Goal: Task Accomplishment & Management: Use online tool/utility

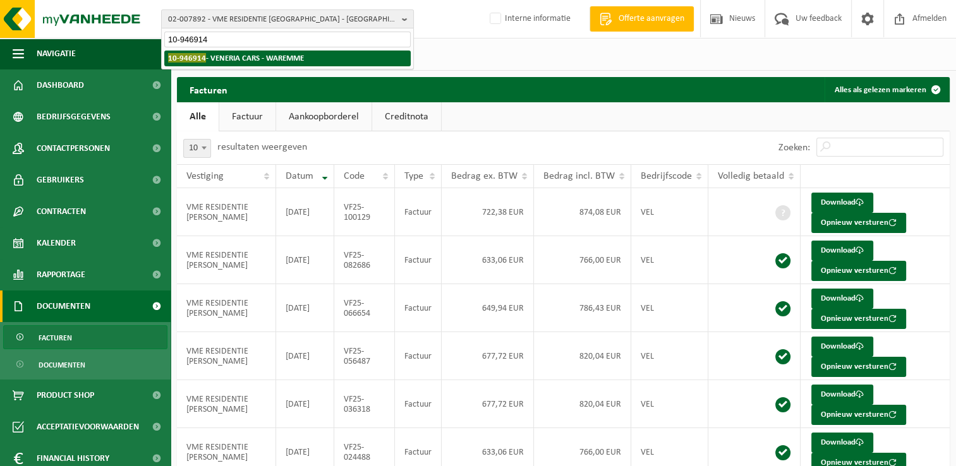
type input "10-946914"
click at [217, 61] on strong "10-946914 - VENERIA CARS - WAREMME" at bounding box center [236, 57] width 136 height 9
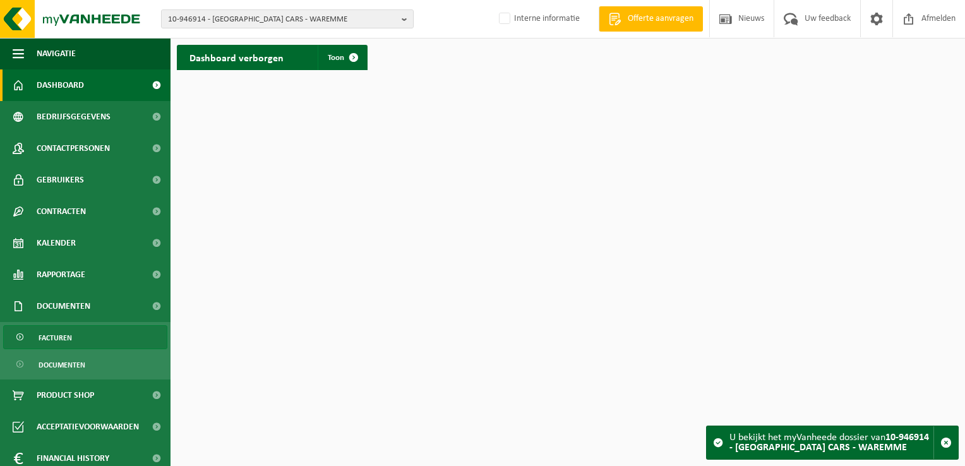
click at [78, 330] on link "Facturen" at bounding box center [85, 337] width 164 height 24
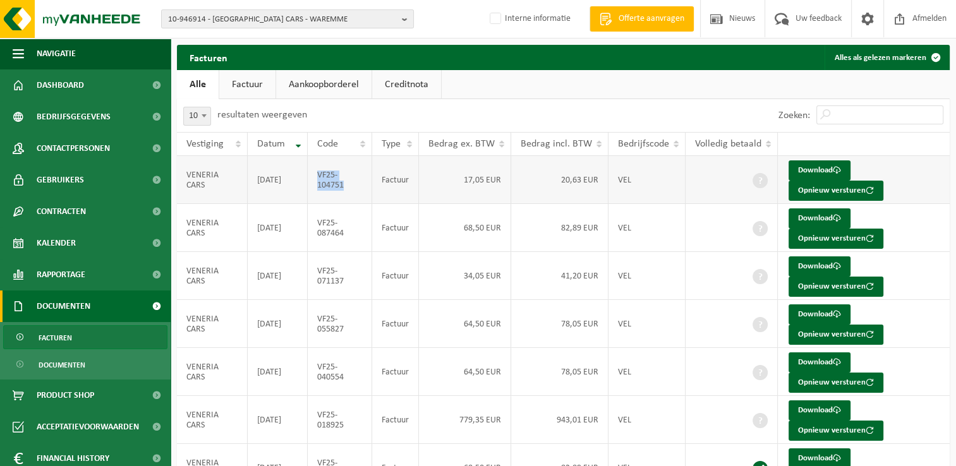
drag, startPoint x: 353, startPoint y: 184, endPoint x: 320, endPoint y: 175, distance: 34.2
click at [320, 175] on td "VF25-104751" at bounding box center [340, 180] width 65 height 48
copy td "VF25-104751"
drag, startPoint x: 348, startPoint y: 238, endPoint x: 318, endPoint y: 224, distance: 33.6
click at [318, 224] on td "VF25-087464" at bounding box center [340, 228] width 65 height 48
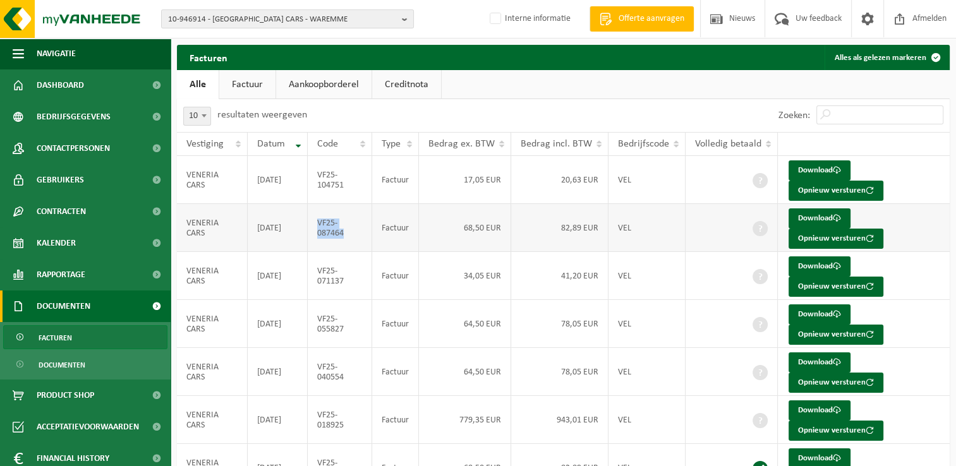
copy td "VF25-087464"
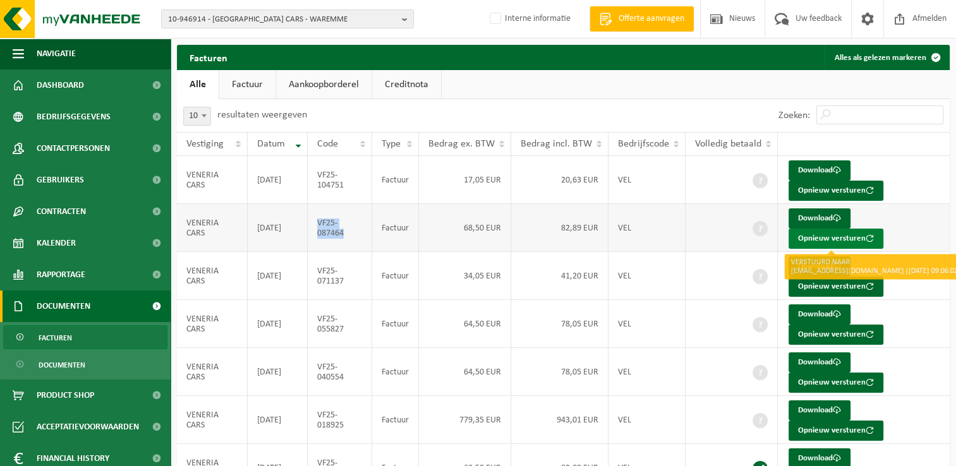
click at [807, 239] on button "Opnieuw versturen" at bounding box center [835, 239] width 95 height 20
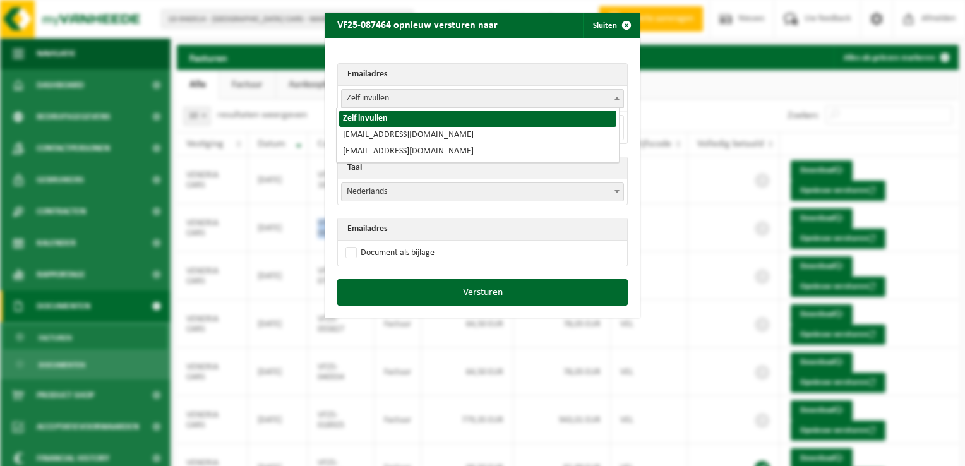
click at [397, 95] on span "Zelf invullen" at bounding box center [483, 99] width 282 height 18
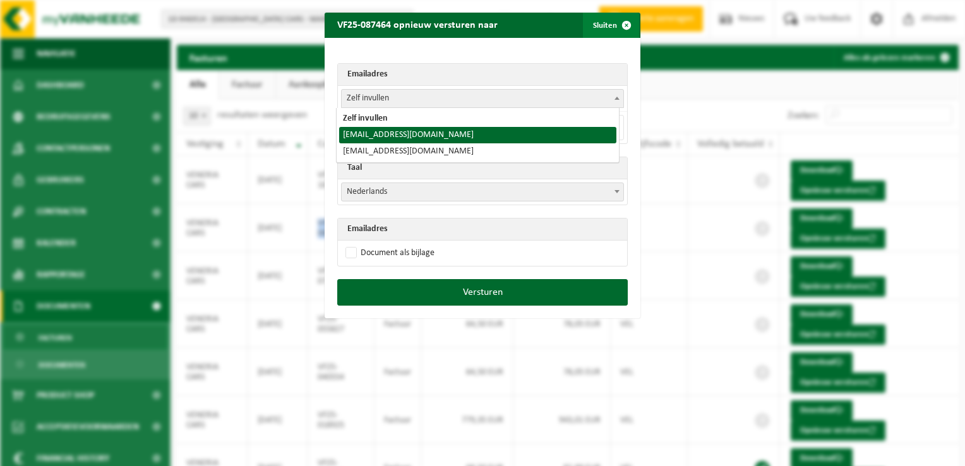
click at [624, 25] on span "button" at bounding box center [626, 25] width 25 height 25
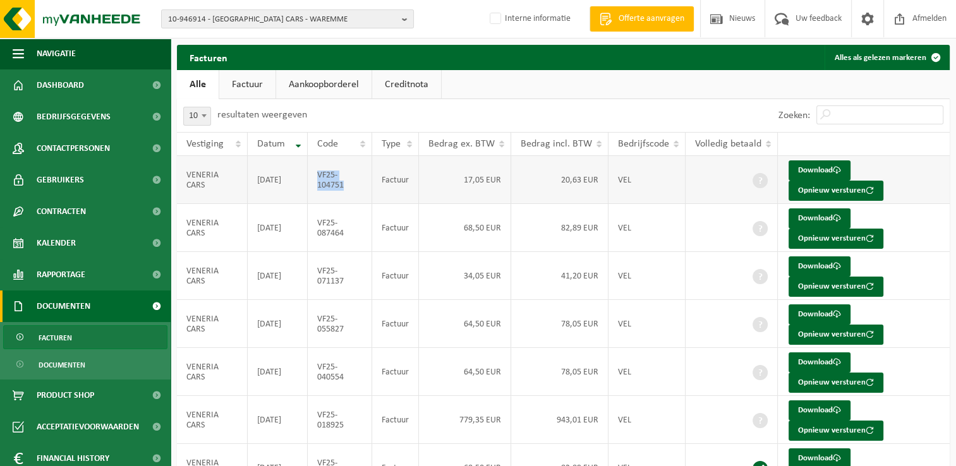
drag, startPoint x: 347, startPoint y: 191, endPoint x: 318, endPoint y: 178, distance: 31.7
click at [318, 178] on td "VF25-104751" at bounding box center [340, 180] width 65 height 48
copy td "VF25-104751"
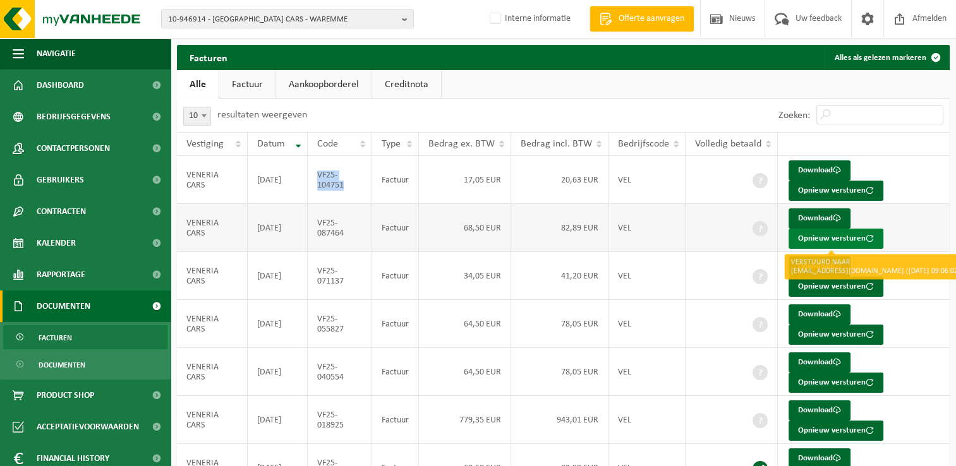
click at [807, 236] on button "Opnieuw versturen" at bounding box center [835, 239] width 95 height 20
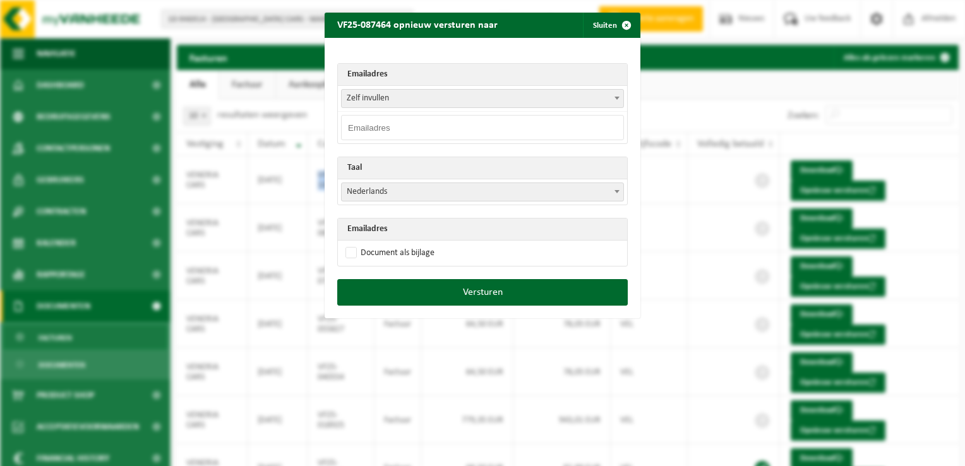
click at [361, 104] on span "Zelf invullen" at bounding box center [483, 99] width 282 height 18
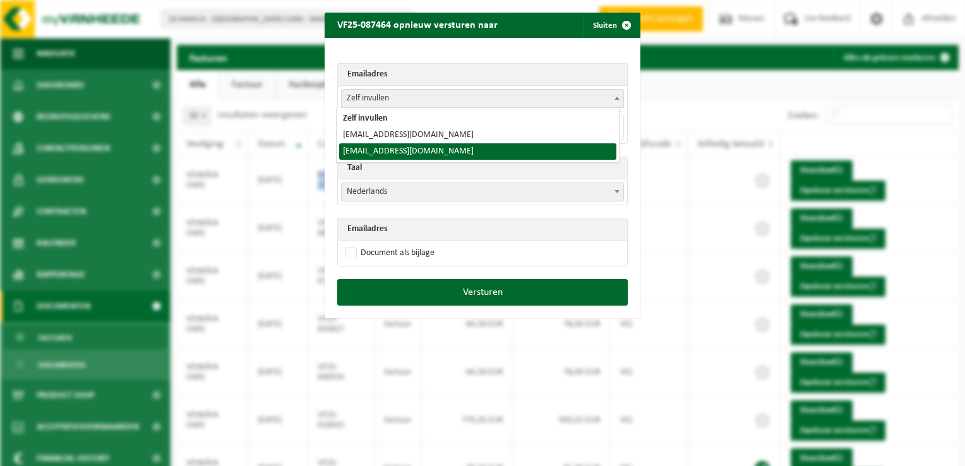
select select "info@veneriacars.be"
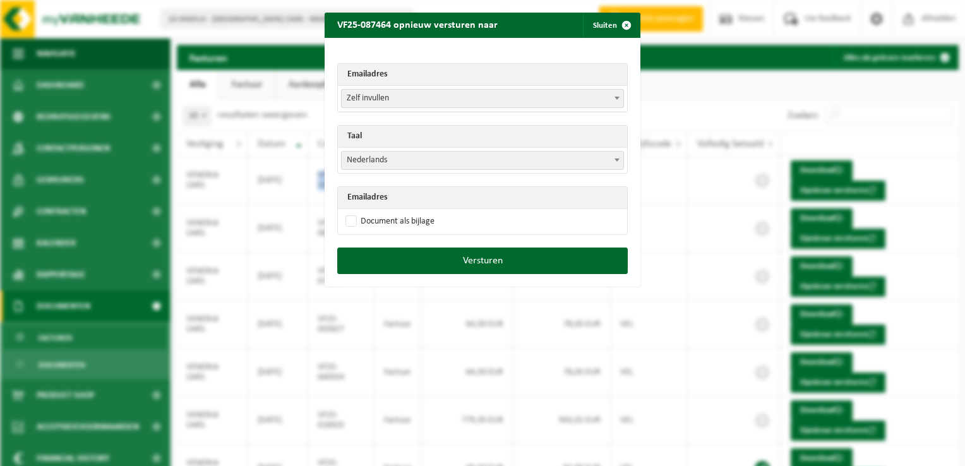
click at [369, 103] on span "Zelf invullen" at bounding box center [483, 99] width 282 height 18
click at [380, 157] on span "Nederlands" at bounding box center [483, 161] width 282 height 18
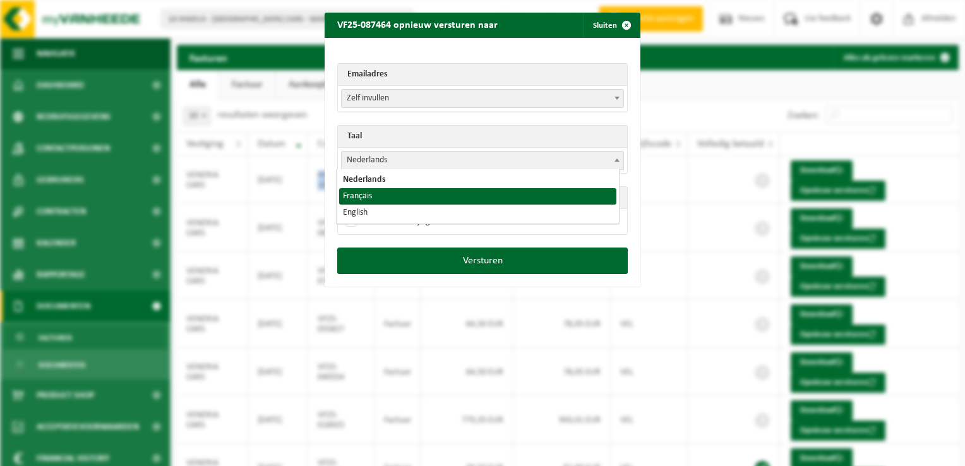
select select "fr"
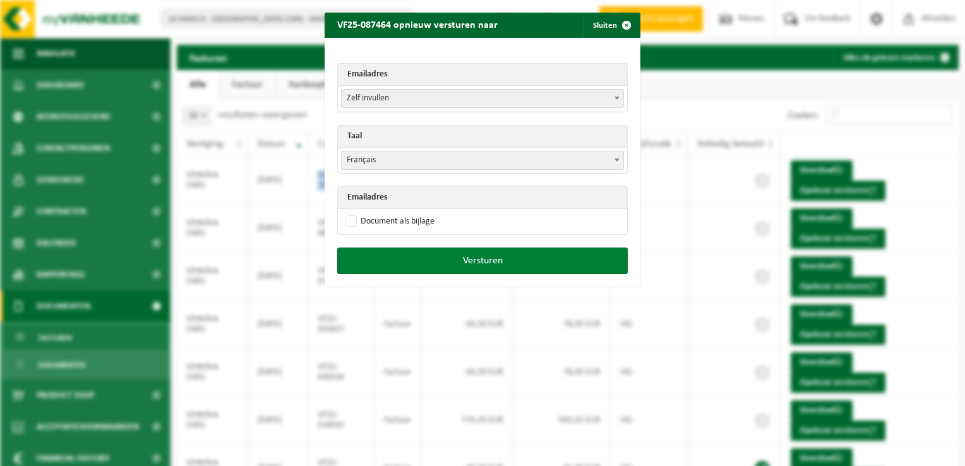
click at [466, 259] on button "Versturen" at bounding box center [482, 261] width 291 height 27
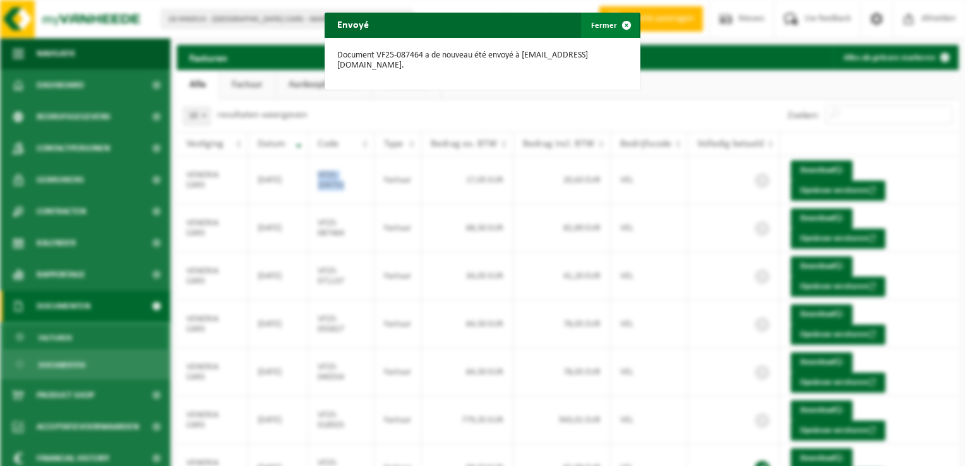
click at [616, 24] on span "button" at bounding box center [626, 25] width 25 height 25
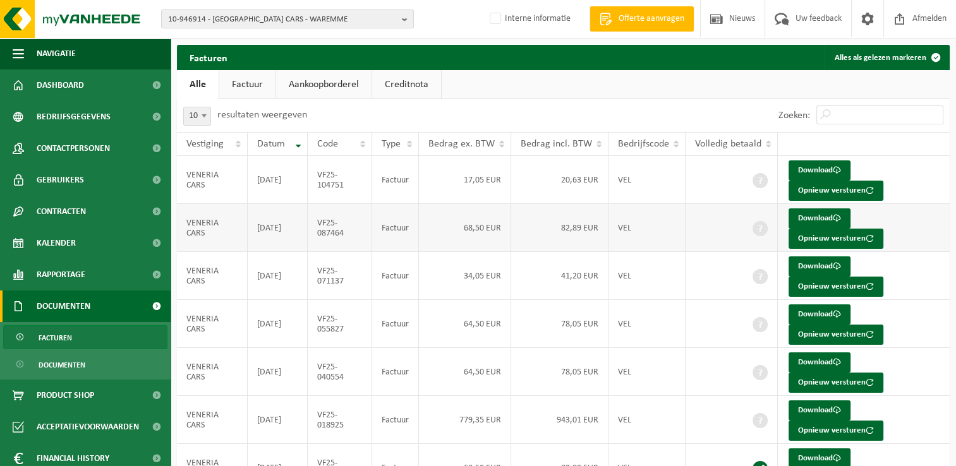
click at [348, 241] on td "VF25-087464" at bounding box center [340, 228] width 65 height 48
drag, startPoint x: 346, startPoint y: 236, endPoint x: 318, endPoint y: 224, distance: 30.5
click at [318, 224] on td "VF25-087464" at bounding box center [340, 228] width 65 height 48
copy td "VF25-087464"
click at [260, 29] on div "10-946914 - VENERIA CARS - WAREMME 10-895763 - VENERIA CARS - WAREMME 10-880649…" at bounding box center [478, 19] width 956 height 39
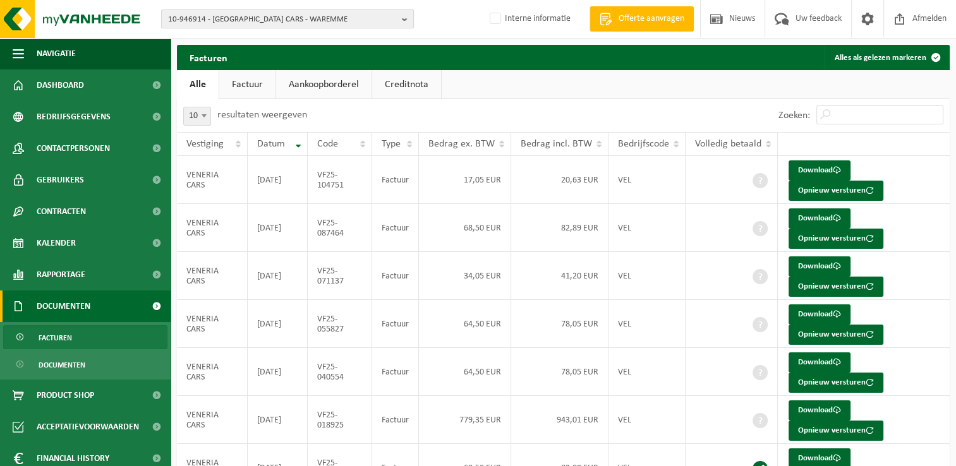
click at [250, 21] on span "10-946914 - VENERIA CARS - WAREMME" at bounding box center [282, 19] width 229 height 19
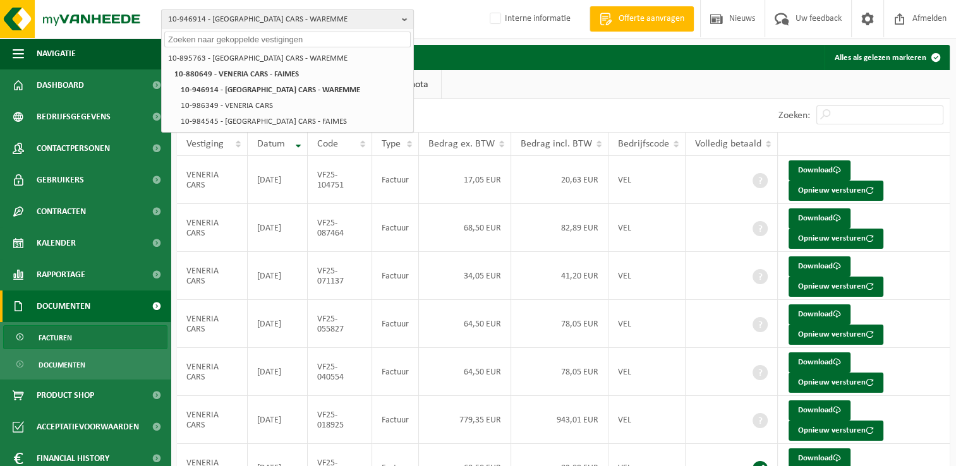
paste input "10-812428"
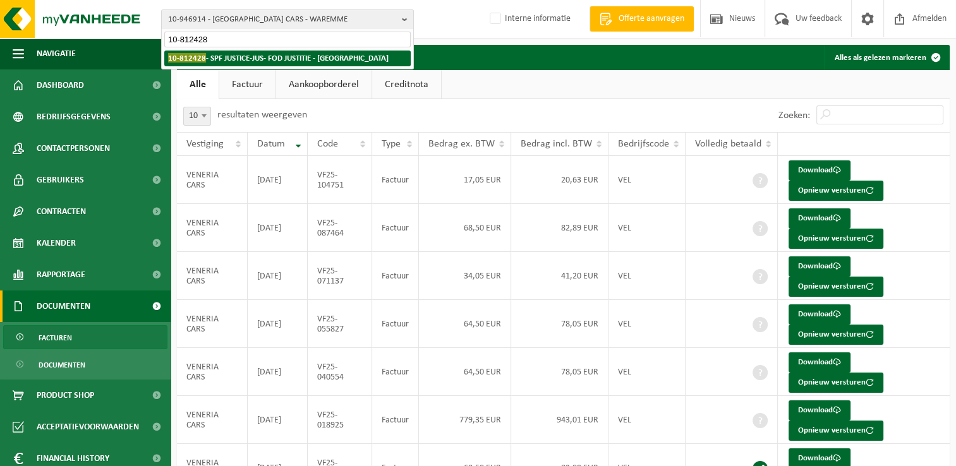
type input "10-812428"
click at [238, 59] on strong "10-812428 - SPF JUSTICE-JUS- FOD JUSTITIE - BRUXELLES" at bounding box center [278, 57] width 220 height 9
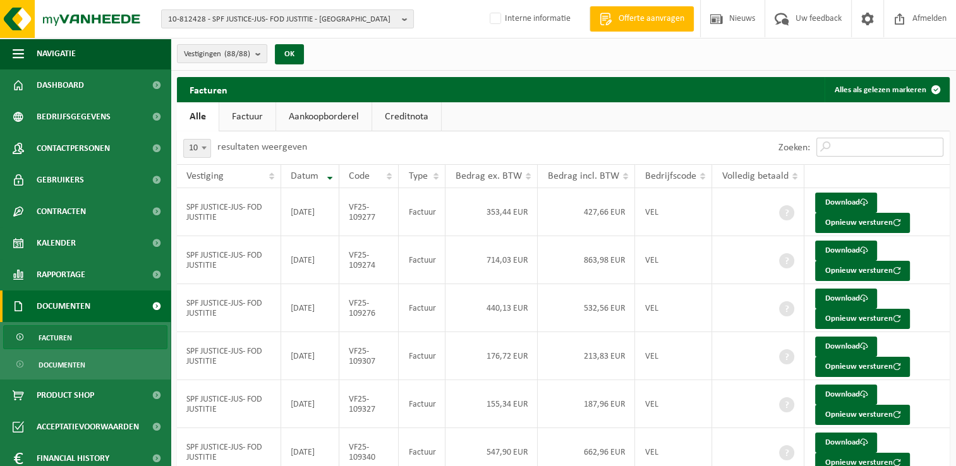
click at [852, 147] on input "Zoeken:" at bounding box center [879, 147] width 127 height 19
paste input "VF25-109344"
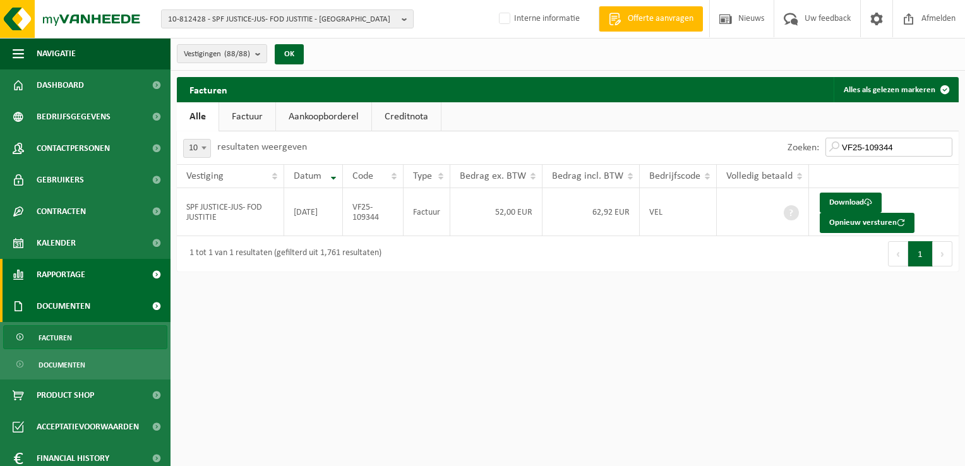
type input "VF25-109344"
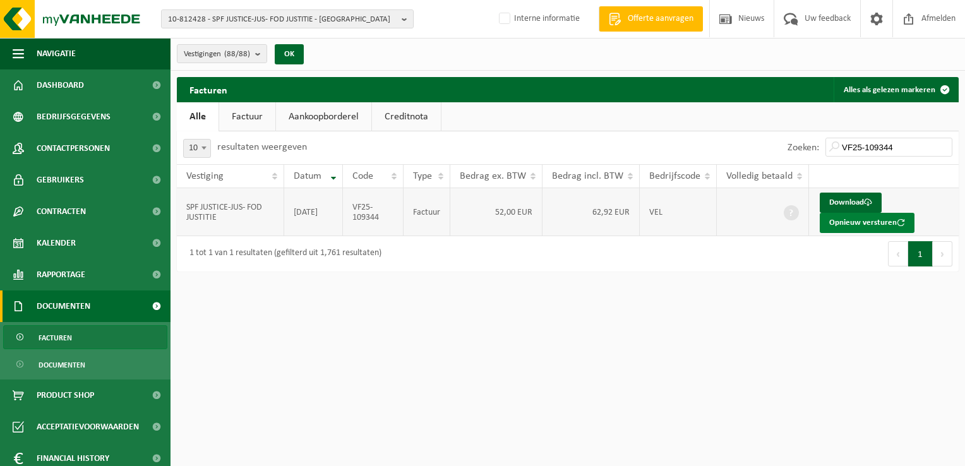
click at [845, 226] on button "Opnieuw versturen" at bounding box center [867, 223] width 95 height 20
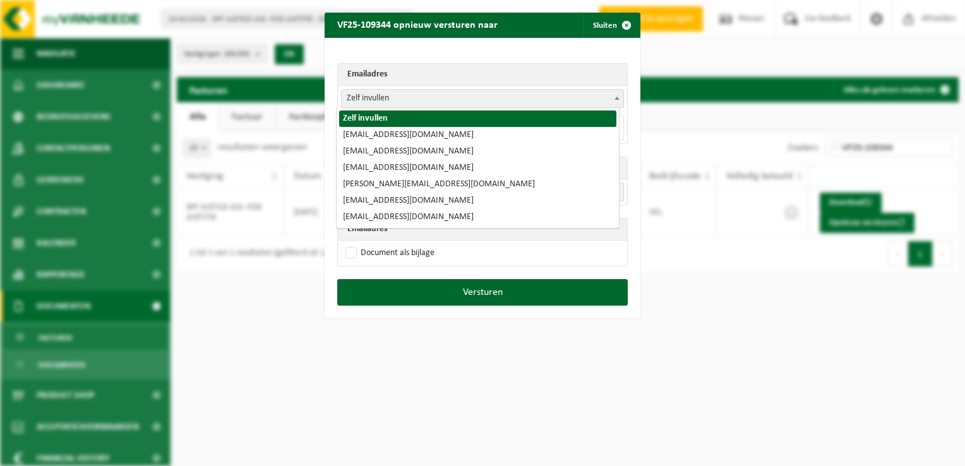
click at [349, 100] on span "Zelf invullen" at bounding box center [483, 99] width 282 height 18
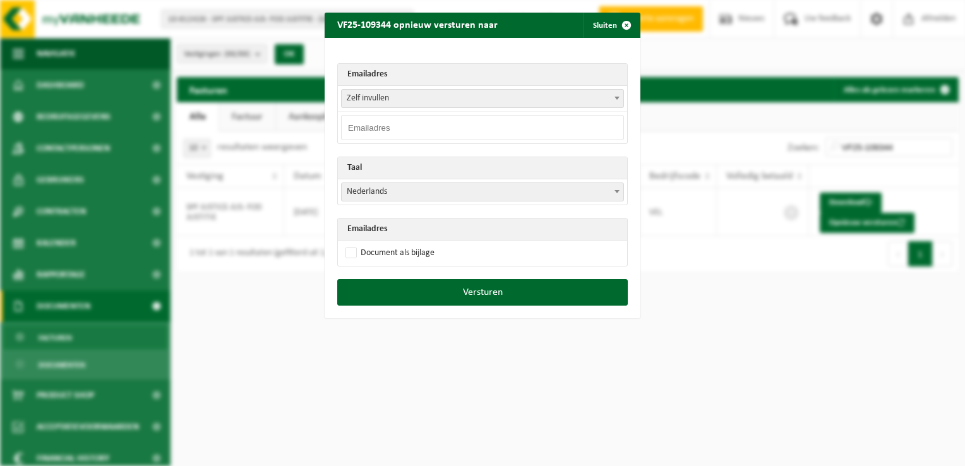
click at [369, 100] on span "Zelf invullen" at bounding box center [483, 99] width 282 height 18
click at [371, 128] on input "email" at bounding box center [482, 127] width 283 height 25
paste input "facturatie.brugge@just.fgov.be"
type input "facturatie.brugge@just.fgov.be"
click at [375, 55] on div "Emailadres Zelf invullen invoicing@just.fgov.be infra.roj-gnt@just.fgov.be faiz…" at bounding box center [483, 158] width 316 height 241
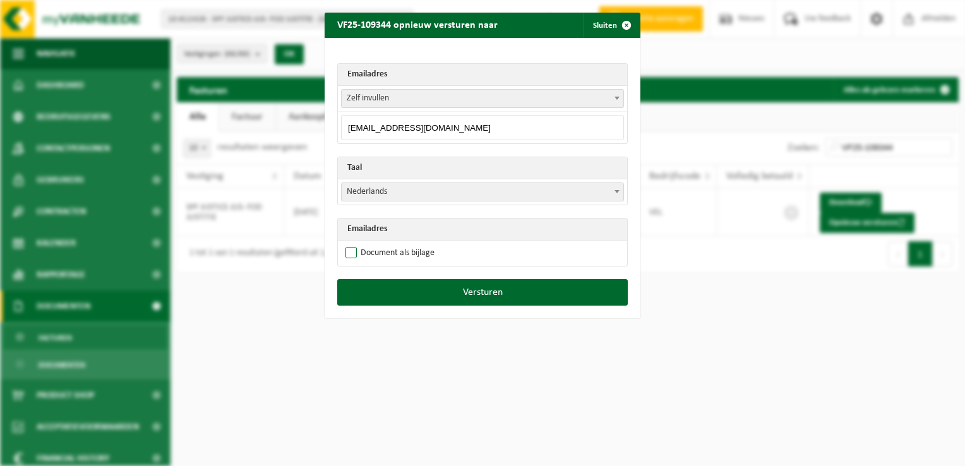
click at [349, 249] on label "Document als bijlage" at bounding box center [389, 253] width 92 height 19
click at [349, 244] on input "Document als bijlage" at bounding box center [499, 243] width 316 height 1
checkbox input "true"
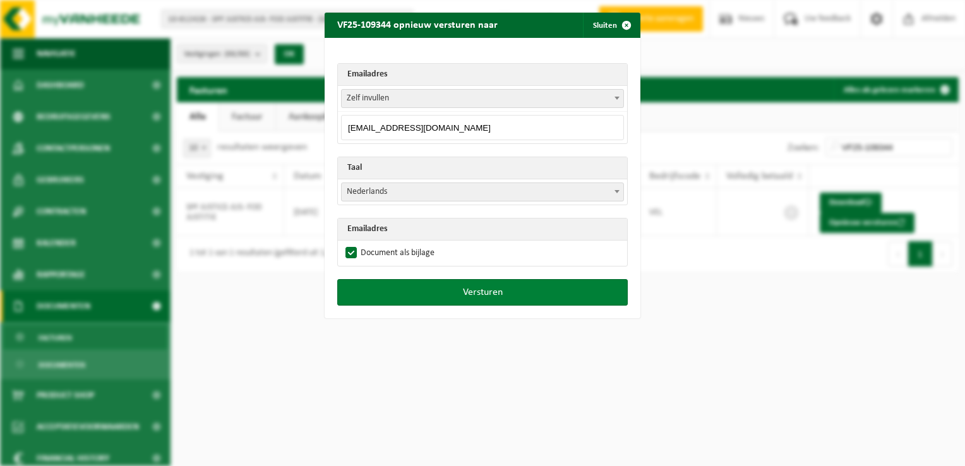
click at [465, 289] on button "Versturen" at bounding box center [482, 292] width 291 height 27
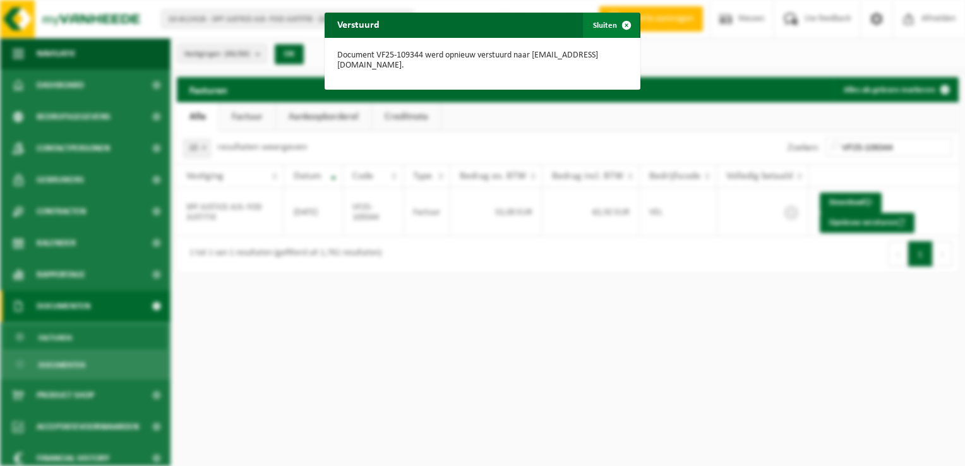
click at [624, 26] on span "button" at bounding box center [626, 25] width 25 height 25
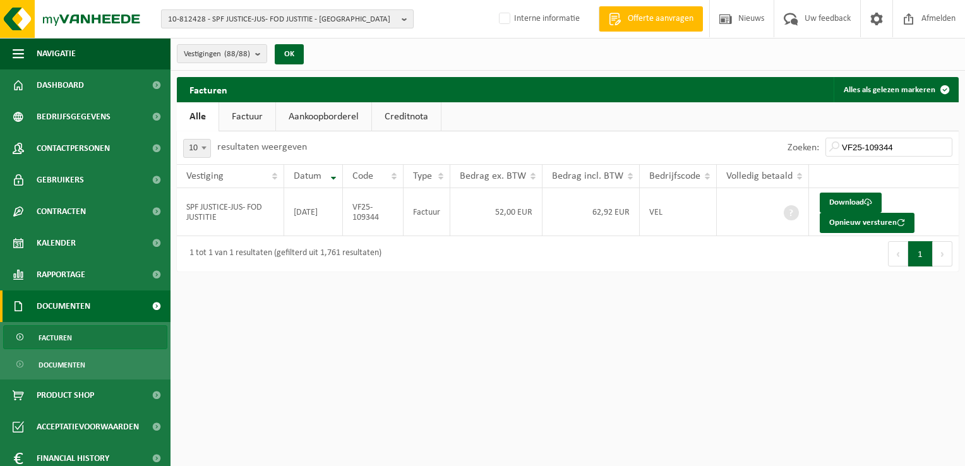
click at [195, 14] on span "10-812428 - SPF JUSTICE-JUS- FOD JUSTITIE - BRUXELLES" at bounding box center [282, 19] width 229 height 19
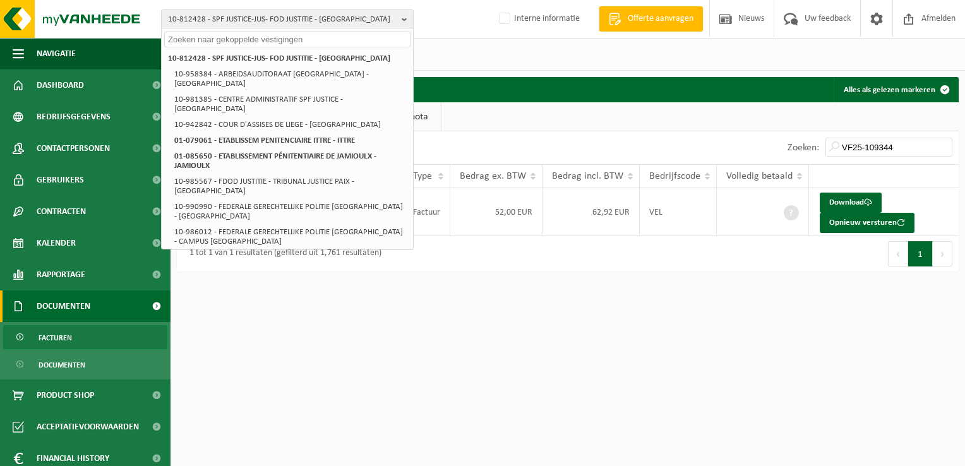
paste input "10-836949"
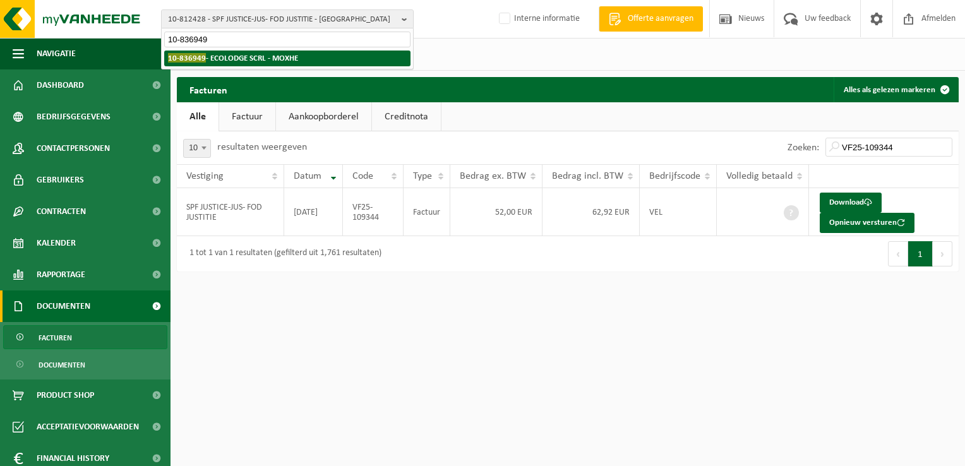
type input "10-836949"
click at [239, 58] on strong "10-836949 - ECOLODGE SCRL - MOXHE" at bounding box center [233, 57] width 130 height 9
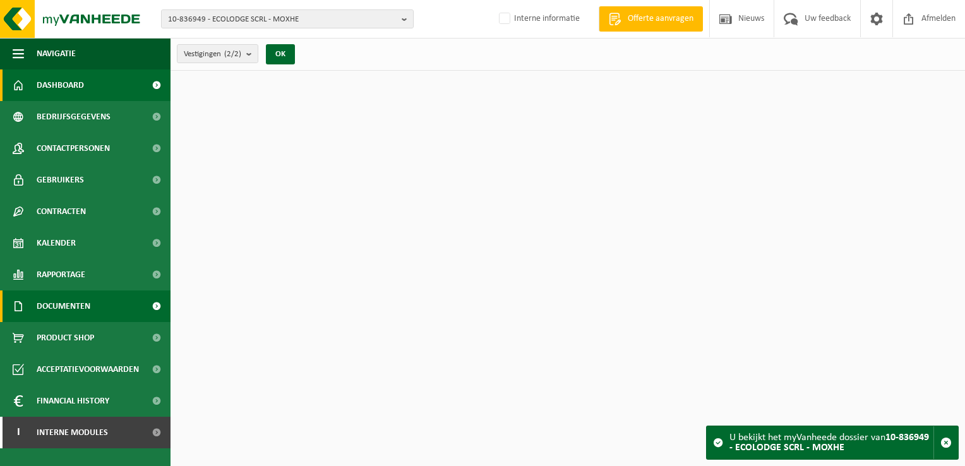
click at [89, 312] on span "Documenten" at bounding box center [64, 307] width 54 height 32
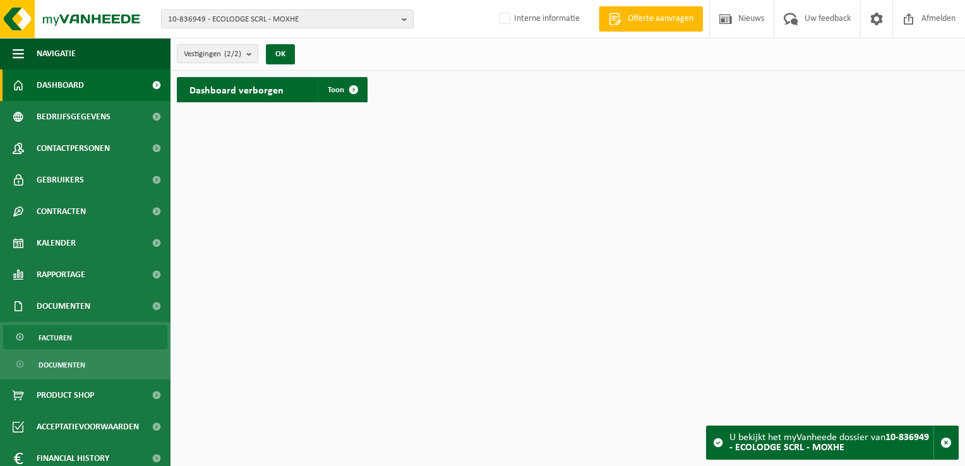
click at [81, 339] on link "Facturen" at bounding box center [85, 337] width 164 height 24
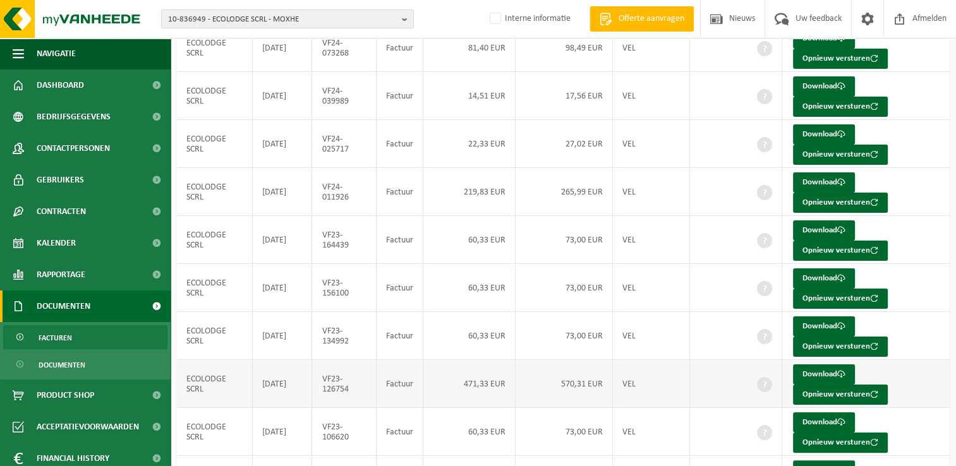
scroll to position [118, 0]
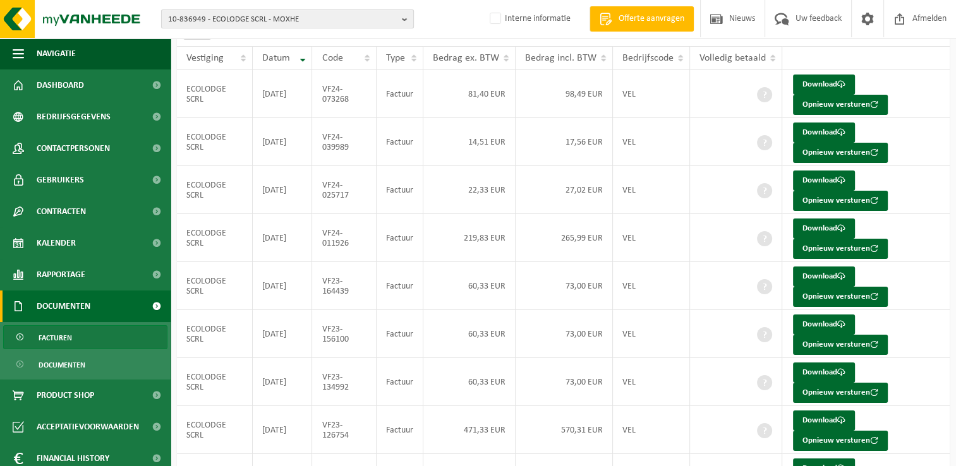
click at [218, 22] on span "10-836949 - ECOLODGE SCRL - MOXHE" at bounding box center [282, 19] width 229 height 19
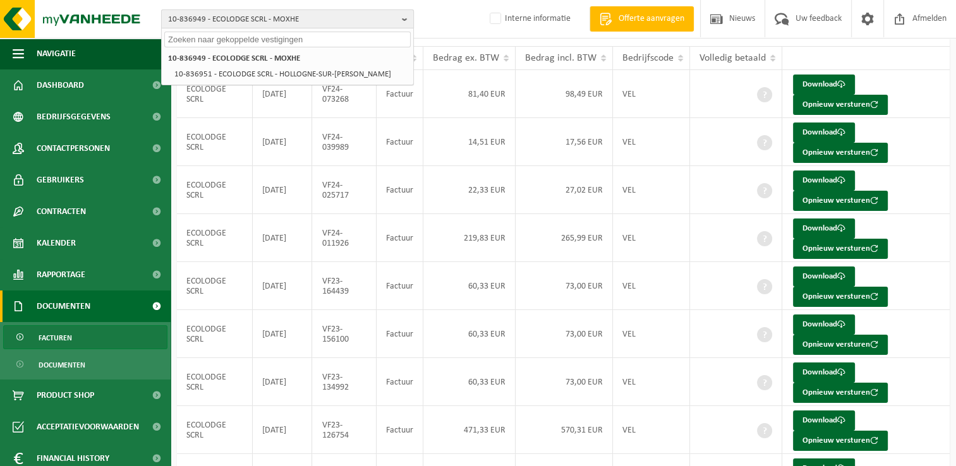
paste input "10-836949"
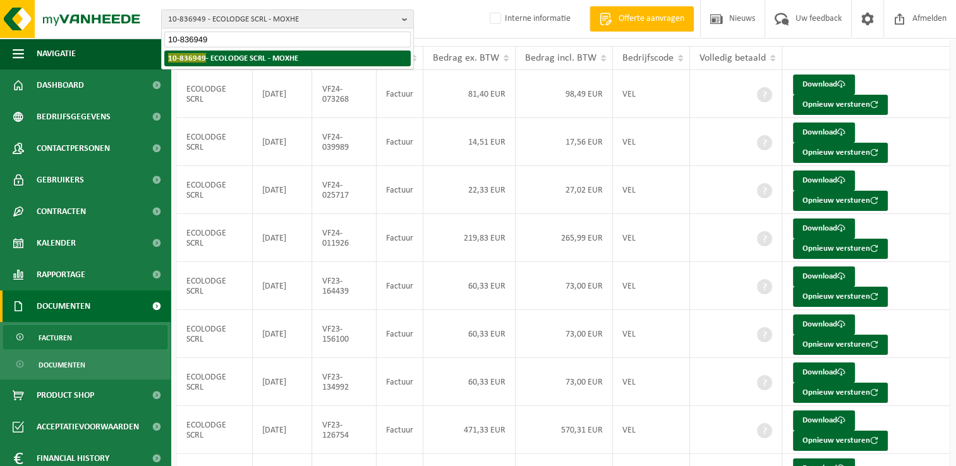
type input "10-836949"
click at [253, 59] on strong "10-836949 - ECOLODGE SCRL - MOXHE" at bounding box center [233, 57] width 130 height 9
click at [195, 61] on span "10-836949" at bounding box center [187, 57] width 38 height 9
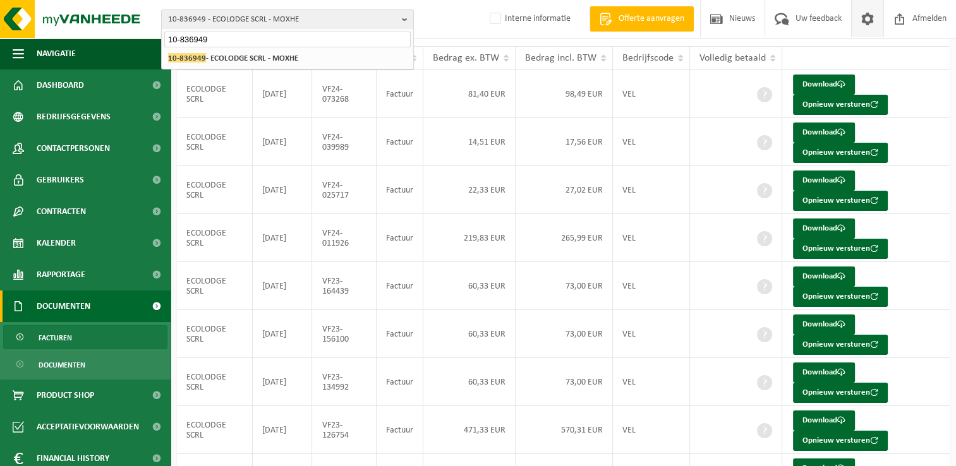
click at [867, 16] on span at bounding box center [867, 18] width 19 height 37
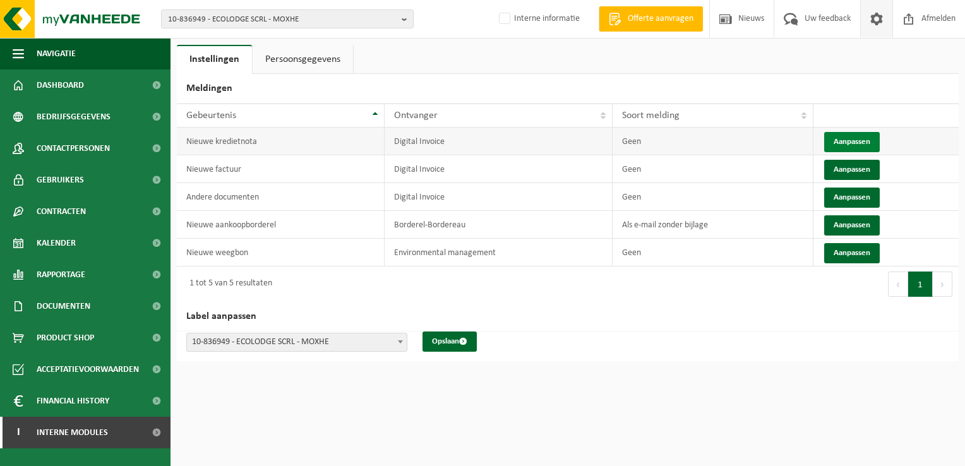
click at [840, 143] on button "Aanpassen" at bounding box center [852, 142] width 56 height 20
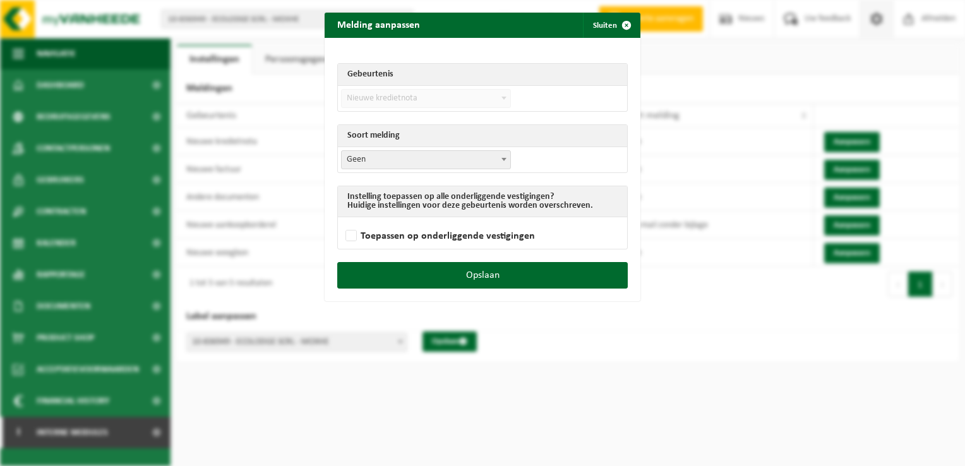
click at [379, 164] on span "Geen" at bounding box center [426, 160] width 169 height 18
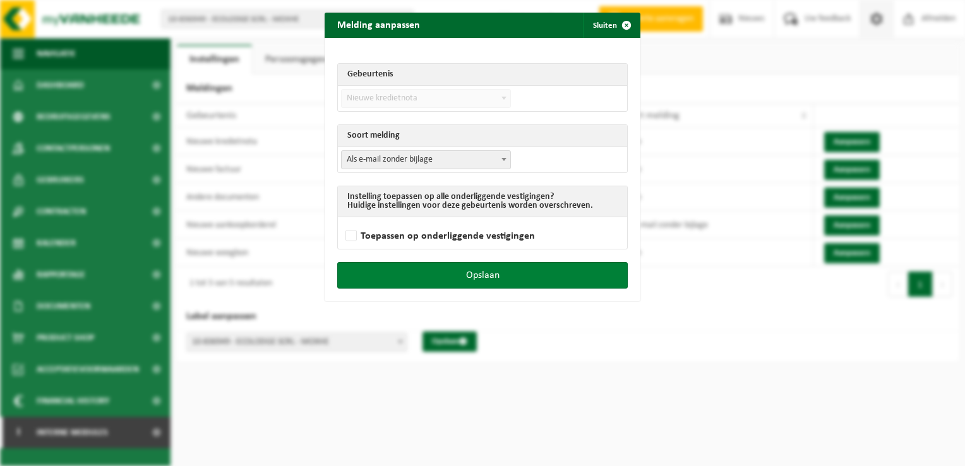
click at [573, 275] on button "Opslaan" at bounding box center [482, 275] width 291 height 27
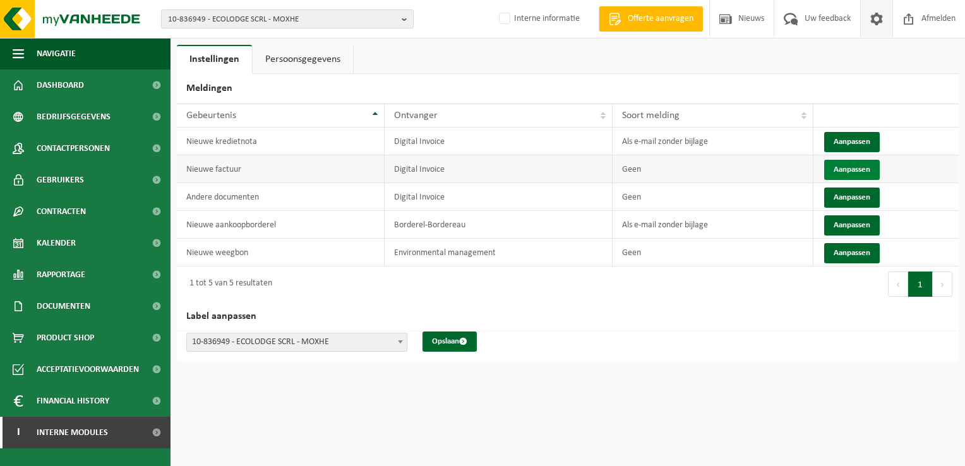
click at [854, 167] on button "Aanpassen" at bounding box center [852, 170] width 56 height 20
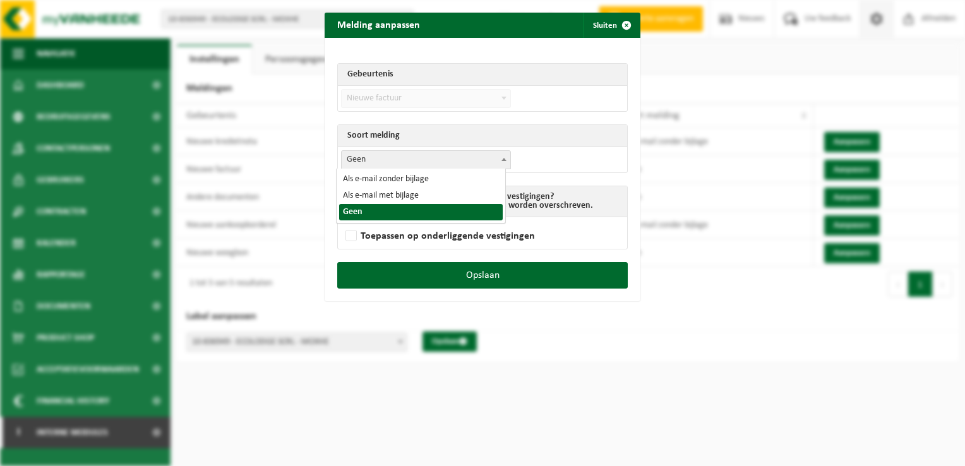
click at [361, 166] on span "Geen" at bounding box center [426, 160] width 169 height 18
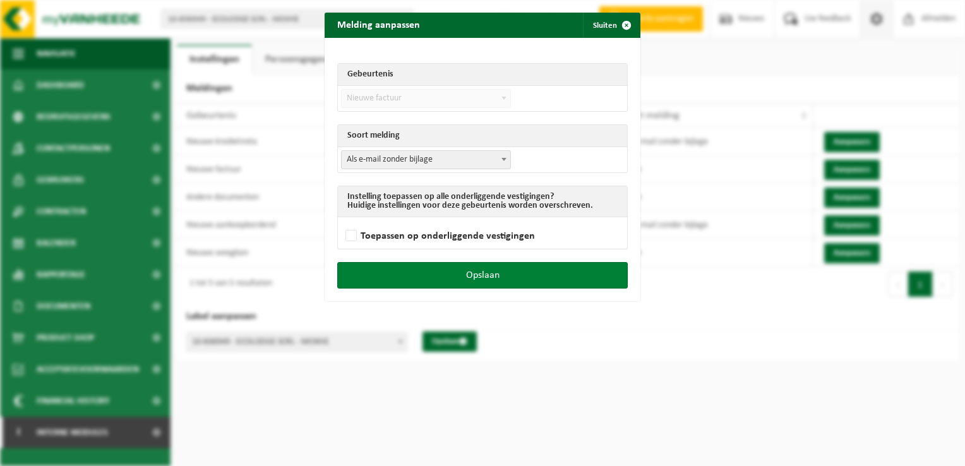
click at [552, 269] on button "Opslaan" at bounding box center [482, 275] width 291 height 27
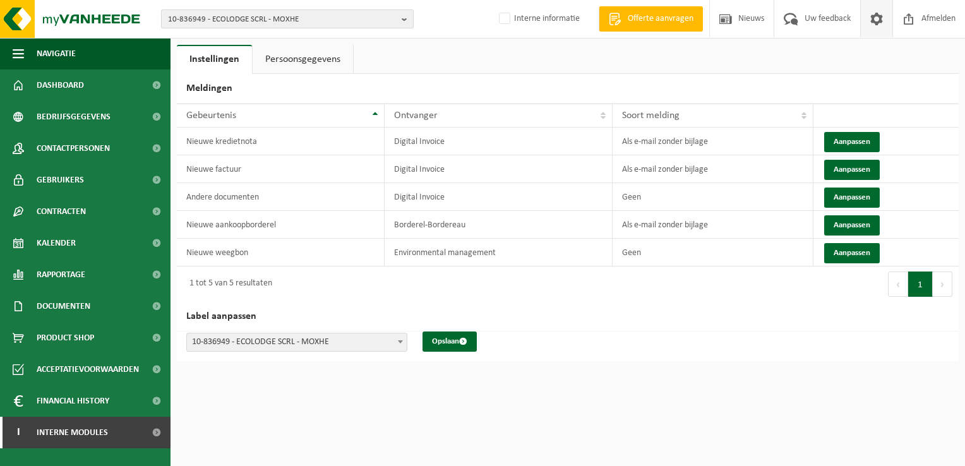
click at [238, 20] on span "10-836949 - ECOLODGE SCRL - MOXHE" at bounding box center [282, 19] width 229 height 19
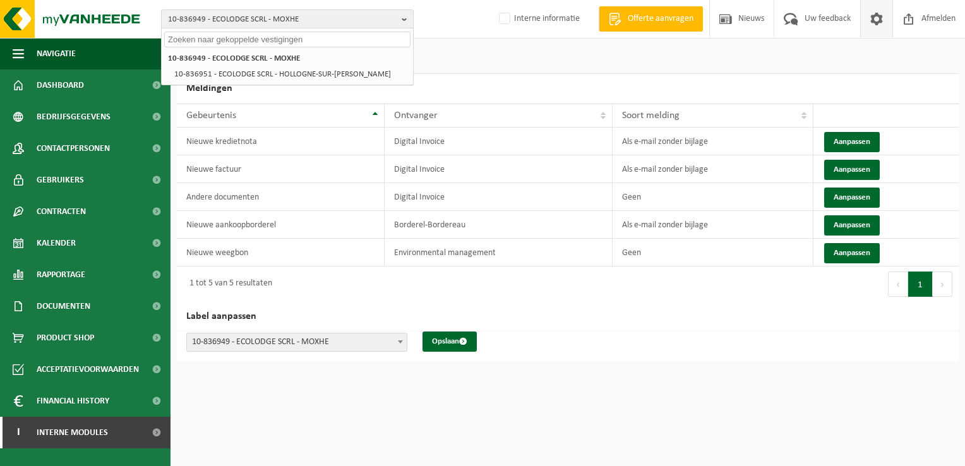
paste input "10-915142"
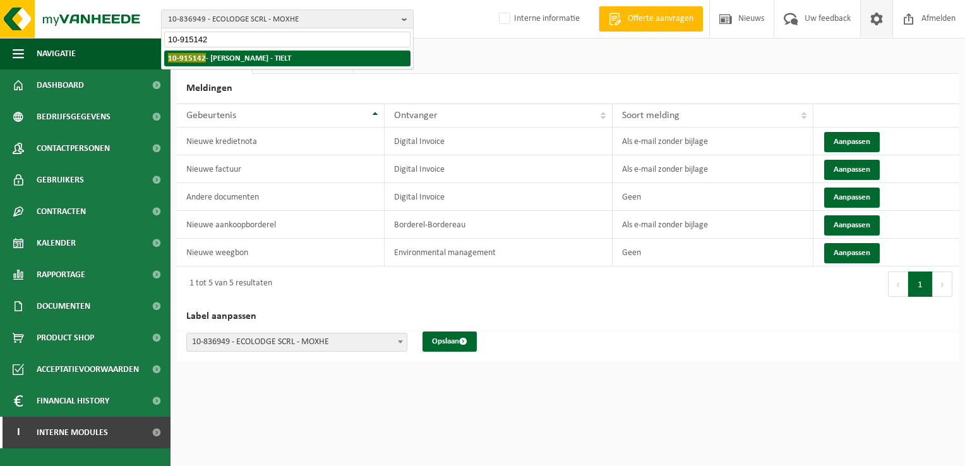
type input "10-915142"
click at [220, 59] on strong "10-915142 - POPPE JURGEN - TIELT" at bounding box center [229, 57] width 123 height 9
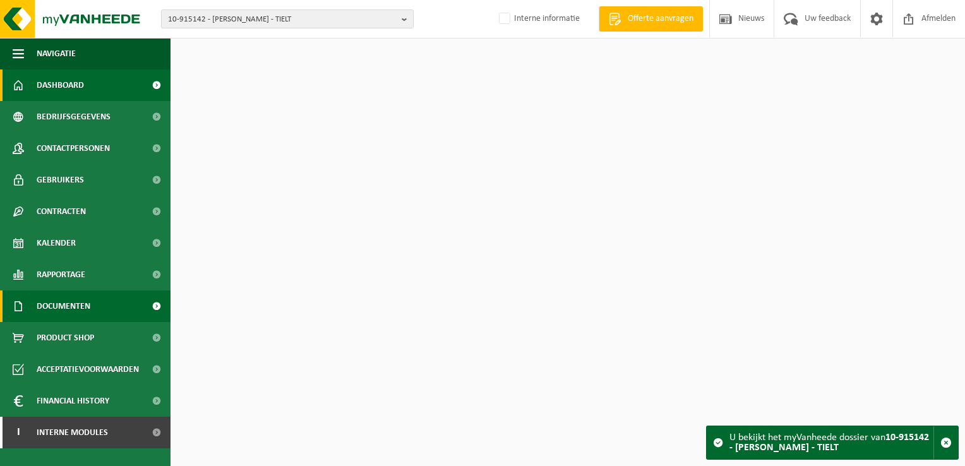
click at [87, 313] on span "Documenten" at bounding box center [64, 307] width 54 height 32
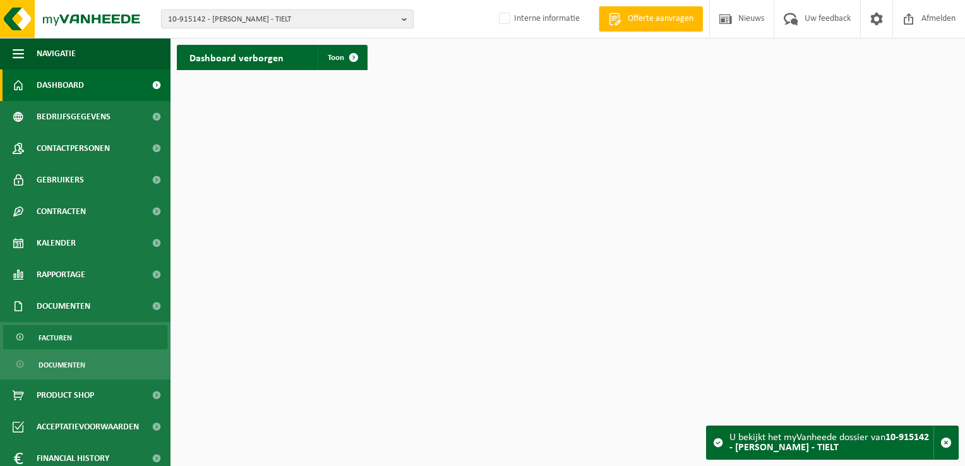
click at [86, 332] on link "Facturen" at bounding box center [85, 337] width 164 height 24
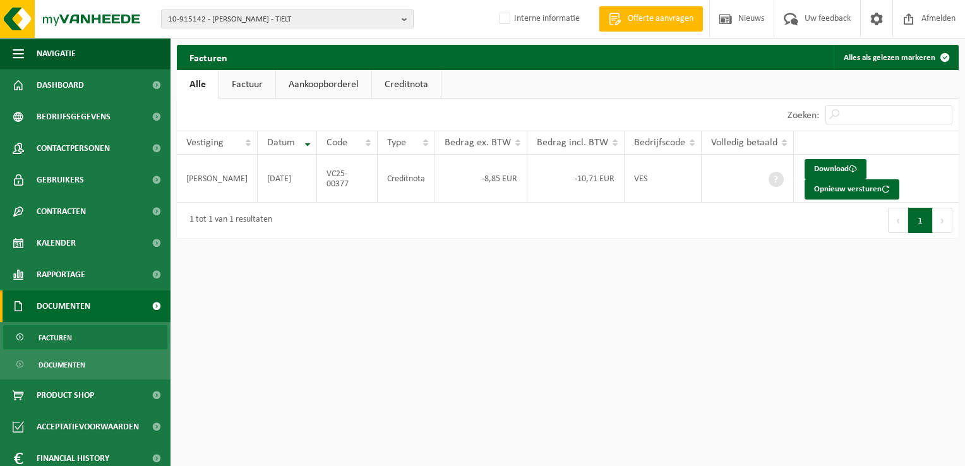
click at [195, 28] on div "10-915142 - [PERSON_NAME] - TIELT 10-915142 - [PERSON_NAME] - TIELT Interne inf…" at bounding box center [482, 19] width 965 height 39
click at [195, 25] on span "10-915142 - [PERSON_NAME] - TIELT" at bounding box center [282, 19] width 229 height 19
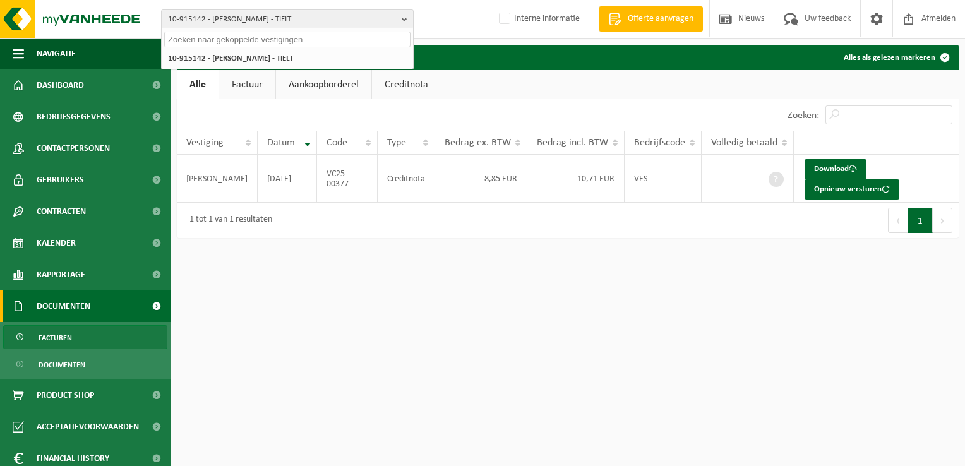
paste input "10-902389"
type input "10-902389"
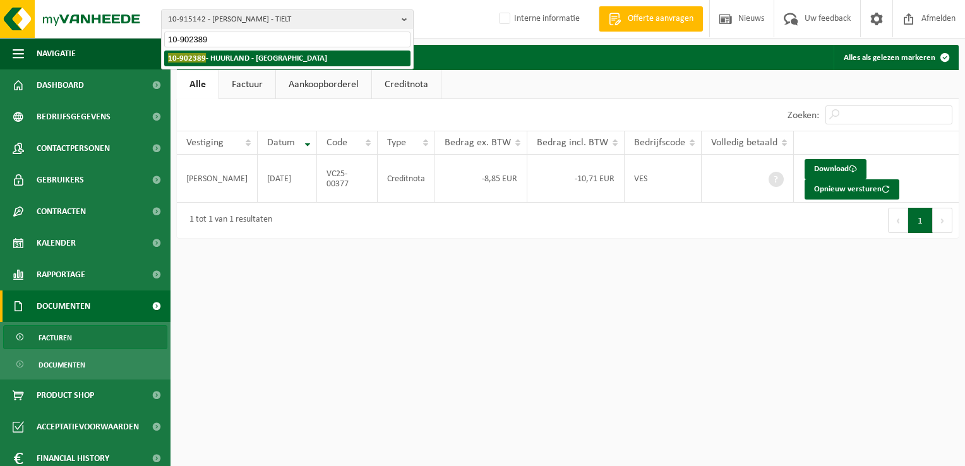
click at [235, 58] on strong "10-902389 - HUURLAND - NAZARETH" at bounding box center [247, 57] width 159 height 9
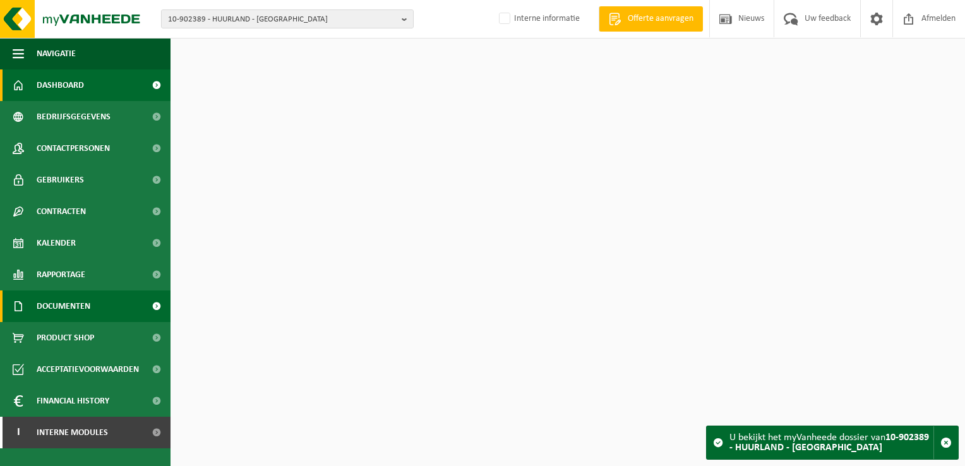
click at [83, 307] on span "Documenten" at bounding box center [64, 307] width 54 height 32
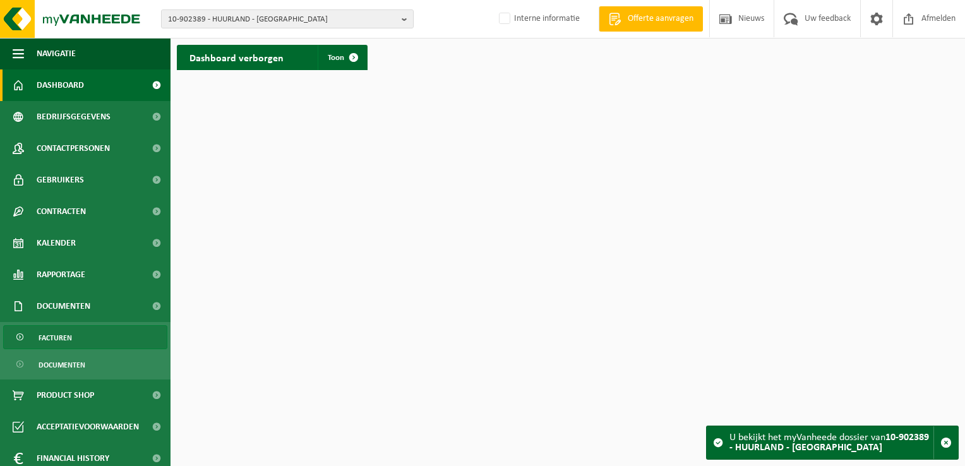
click at [81, 332] on link "Facturen" at bounding box center [85, 337] width 164 height 24
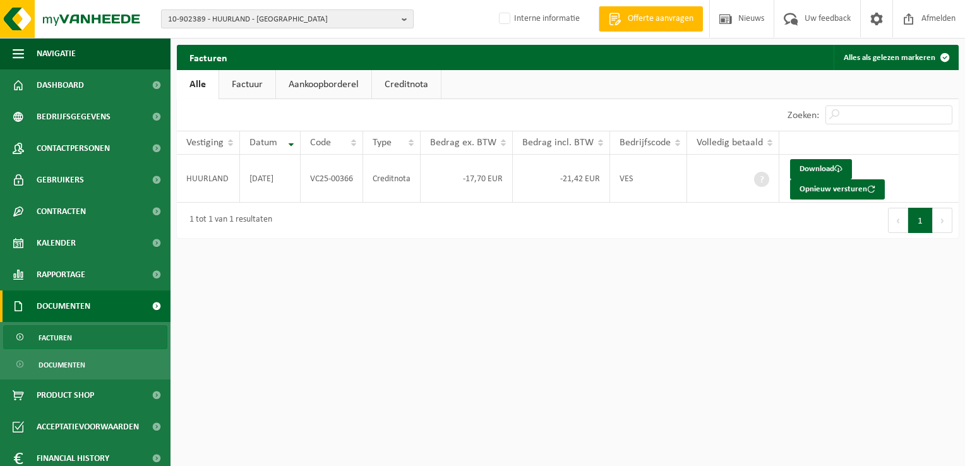
click at [215, 24] on span "10-902389 - HUURLAND - [GEOGRAPHIC_DATA]" at bounding box center [282, 19] width 229 height 19
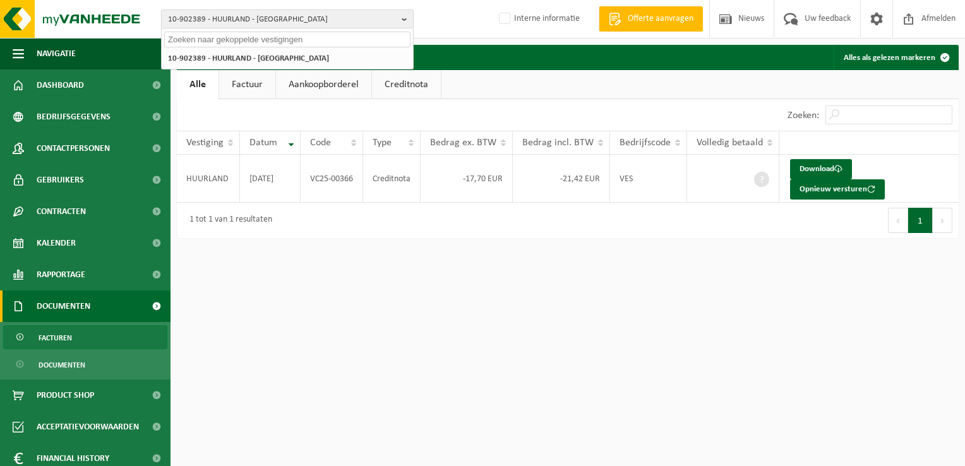
paste input "10-948544"
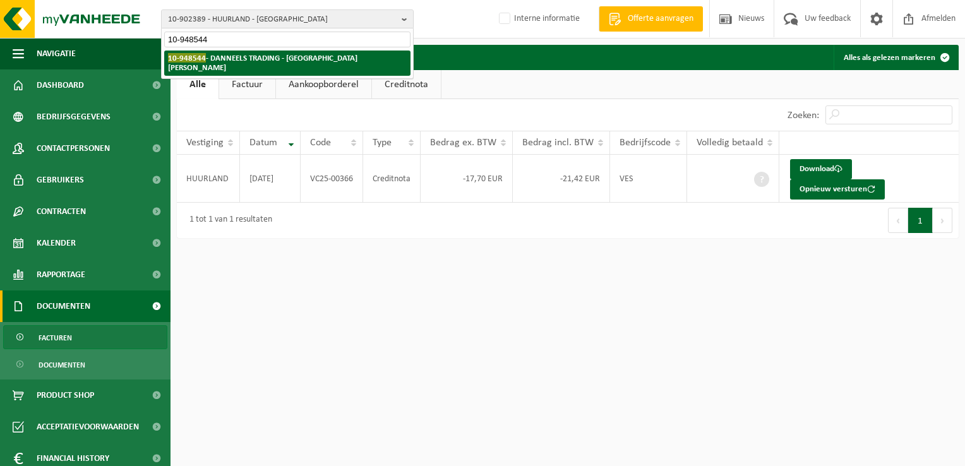
type input "10-948544"
click at [229, 53] on strong "10-948544 - DANNEELS TRADING - [GEOGRAPHIC_DATA][PERSON_NAME]" at bounding box center [263, 62] width 190 height 19
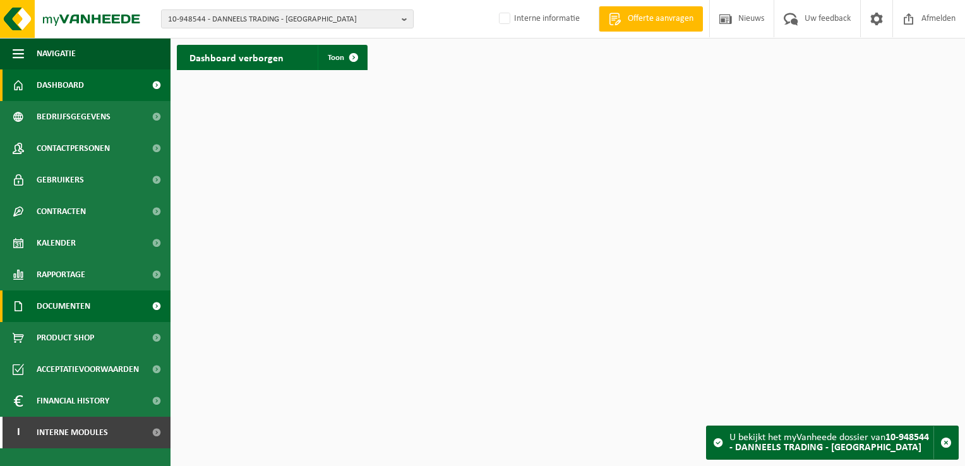
click at [47, 312] on span "Documenten" at bounding box center [64, 307] width 54 height 32
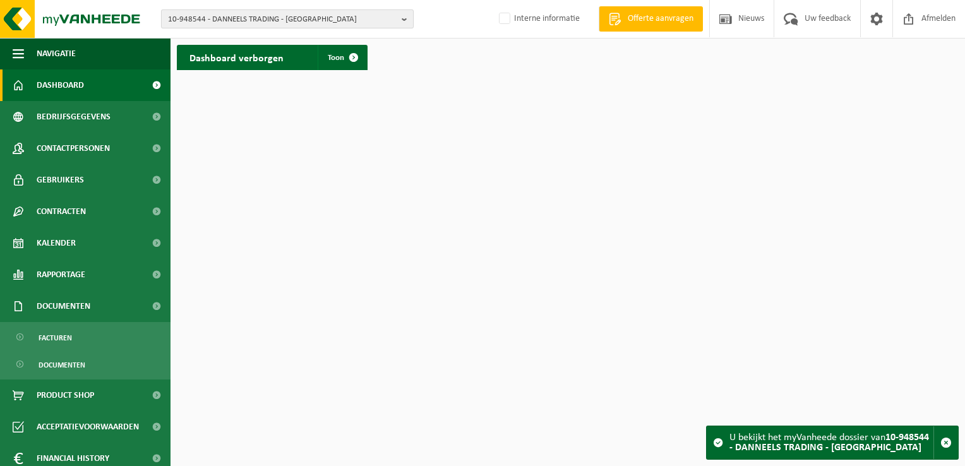
click at [243, 14] on span "10-948544 - DANNEELS TRADING - SINT-MICHIELS" at bounding box center [282, 19] width 229 height 19
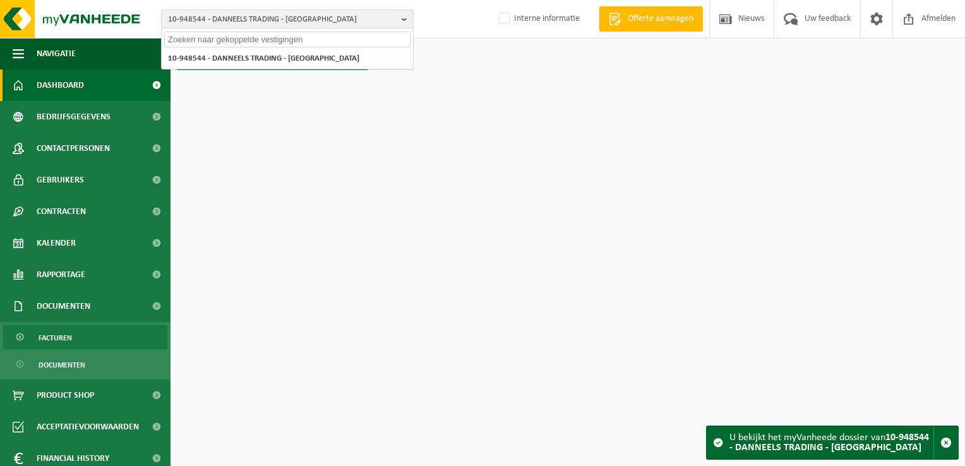
click at [68, 332] on span "Facturen" at bounding box center [55, 338] width 33 height 24
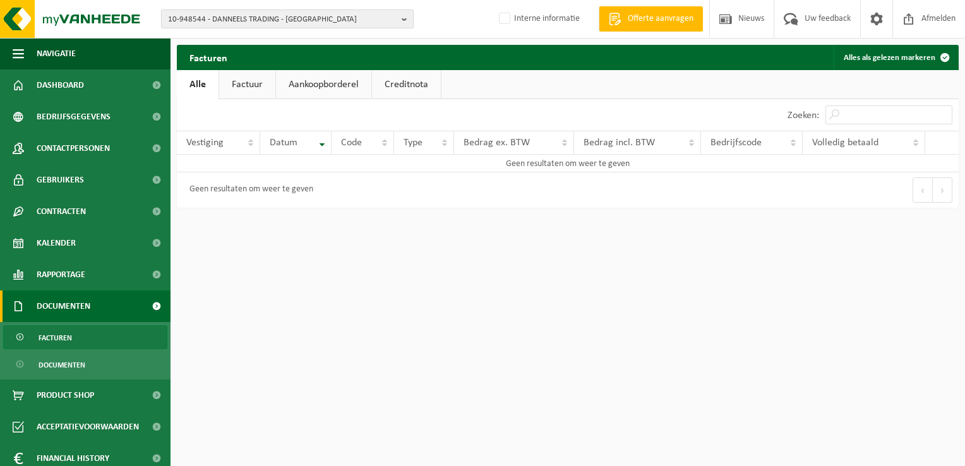
click at [210, 13] on span "10-948544 - DANNEELS TRADING - [GEOGRAPHIC_DATA]" at bounding box center [282, 19] width 229 height 19
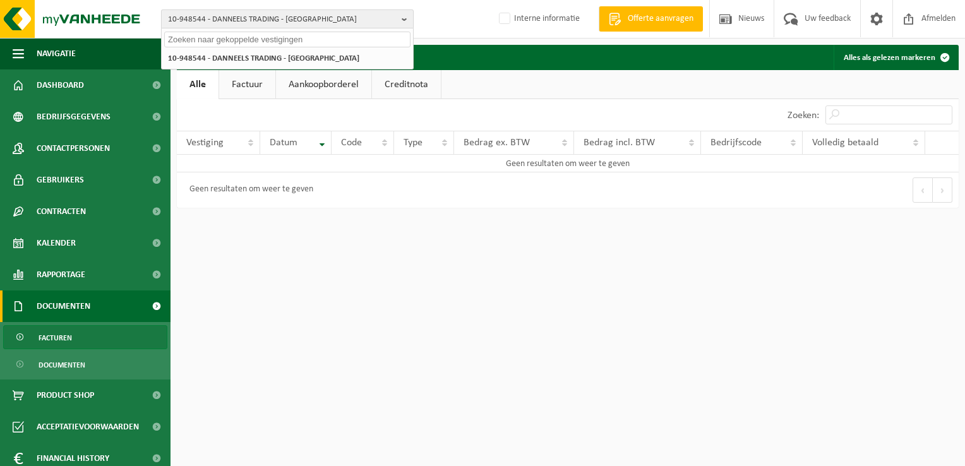
paste input "10-742481"
click at [215, 18] on span "10-948544 - DANNEELS TRADING - [GEOGRAPHIC_DATA]" at bounding box center [282, 19] width 229 height 19
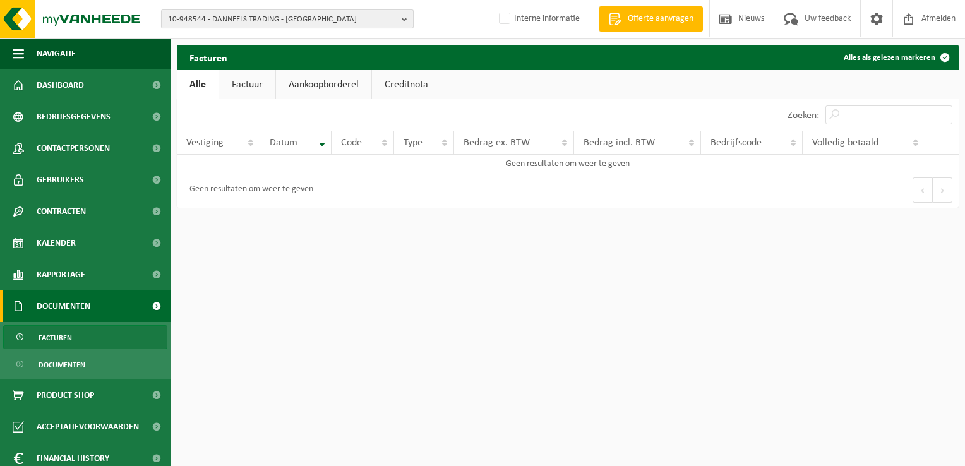
click at [201, 11] on span "10-948544 - DANNEELS TRADING - [GEOGRAPHIC_DATA]" at bounding box center [282, 19] width 229 height 19
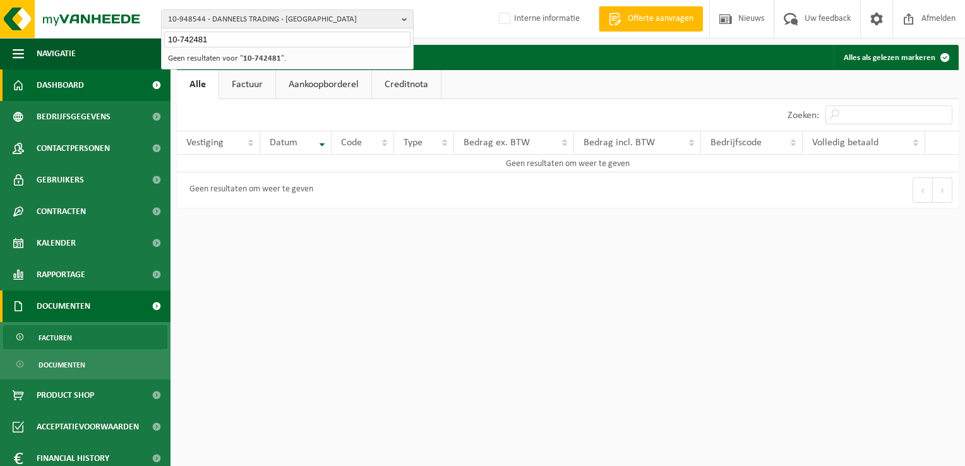
type input "10-742481"
